Goal: Task Accomplishment & Management: Use online tool/utility

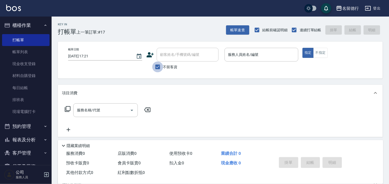
click at [156, 68] on input "不留客資" at bounding box center [157, 66] width 11 height 11
checkbox input "false"
click at [165, 54] on div "顧客姓名/手機號碼/編號 顧客姓名/手機號碼/編號" at bounding box center [188, 55] width 62 height 14
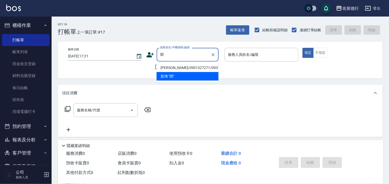
click at [181, 70] on li "[PERSON_NAME]/0931327271/0931327271" at bounding box center [188, 67] width 62 height 9
type input "[PERSON_NAME]/0931327271/0931327271"
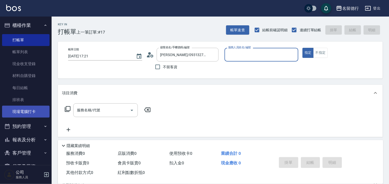
type input "[PERSON_NAME]-10"
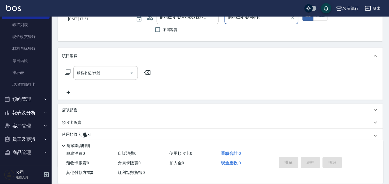
scroll to position [69, 0]
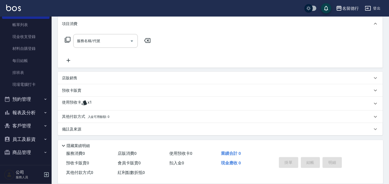
click at [79, 100] on p "使用預收卡" at bounding box center [71, 104] width 19 height 8
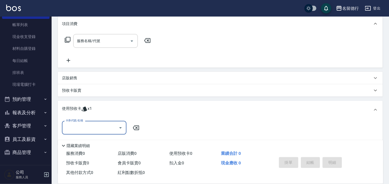
scroll to position [0, 0]
click at [86, 128] on input "卡券代號/名稱" at bounding box center [90, 127] width 52 height 9
click at [100, 143] on div "113剪髮卡五格預收 剩餘1張" at bounding box center [94, 140] width 64 height 9
type input "113剪髮卡五格預收"
type input "[DATE] 17:57"
